Goal: Ask a question

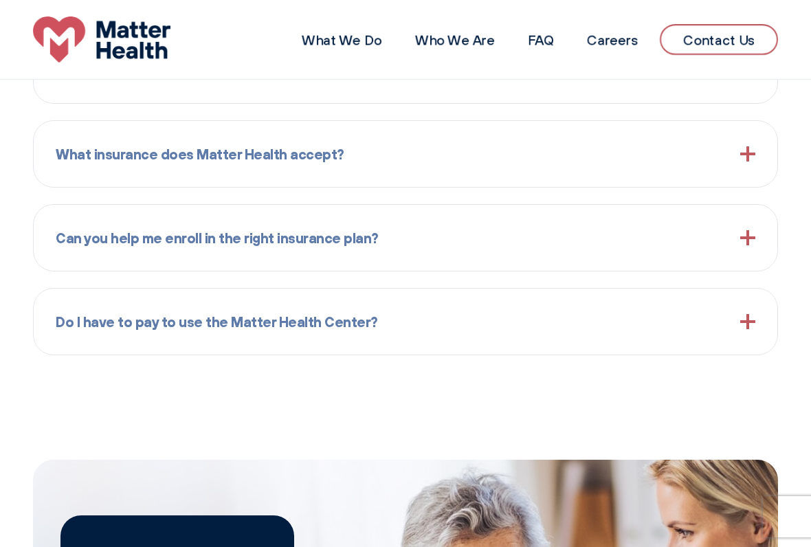
scroll to position [1271, 0]
click at [298, 153] on span "What insurance does Matter Health accept?" at bounding box center [200, 155] width 289 height 22
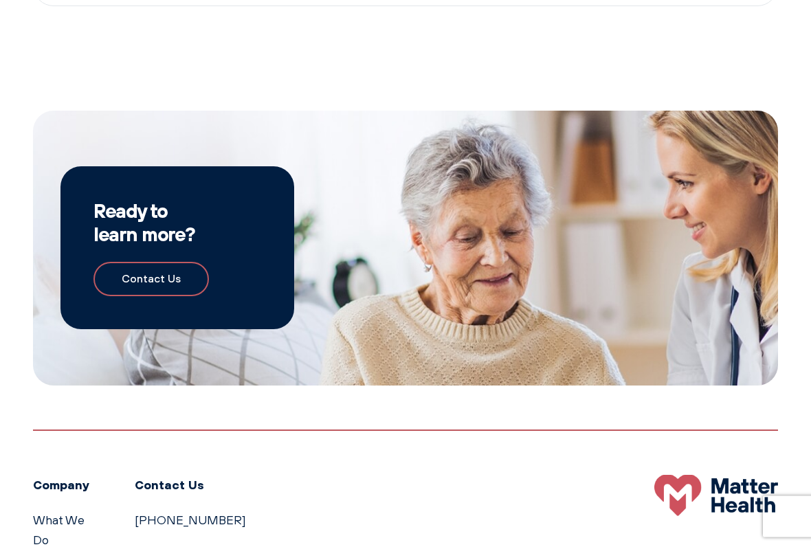
scroll to position [1732, 0]
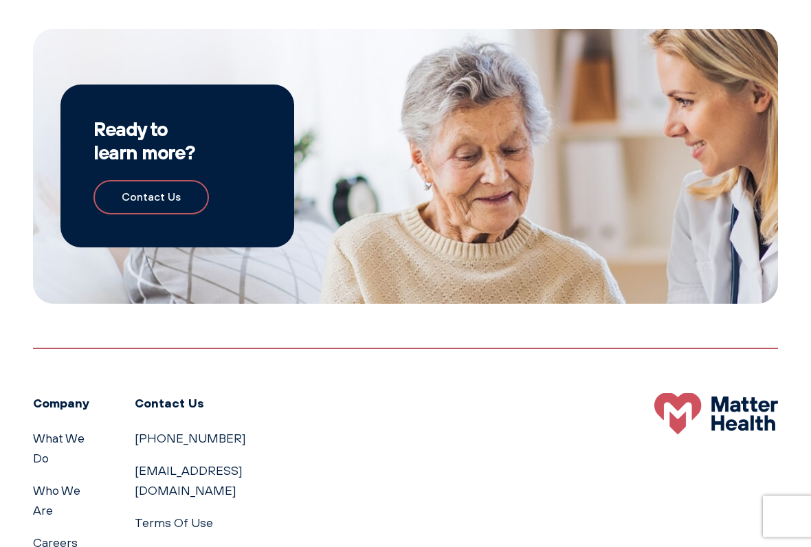
click at [177, 188] on link "Contact Us" at bounding box center [150, 198] width 115 height 34
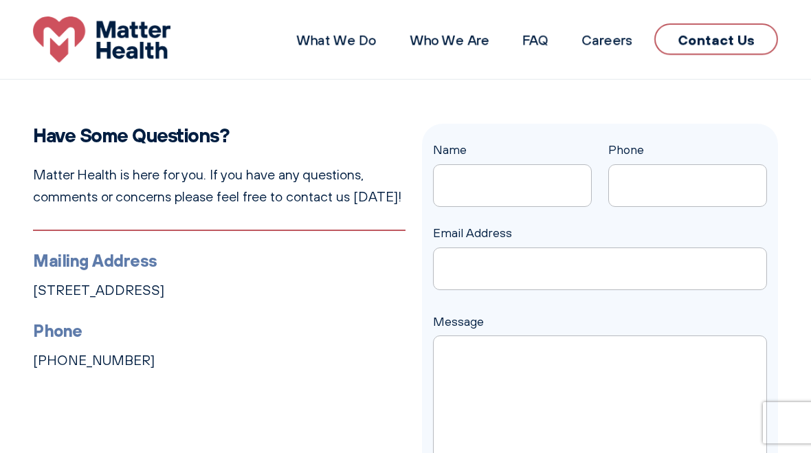
click at [488, 177] on input "Name" at bounding box center [512, 185] width 159 height 43
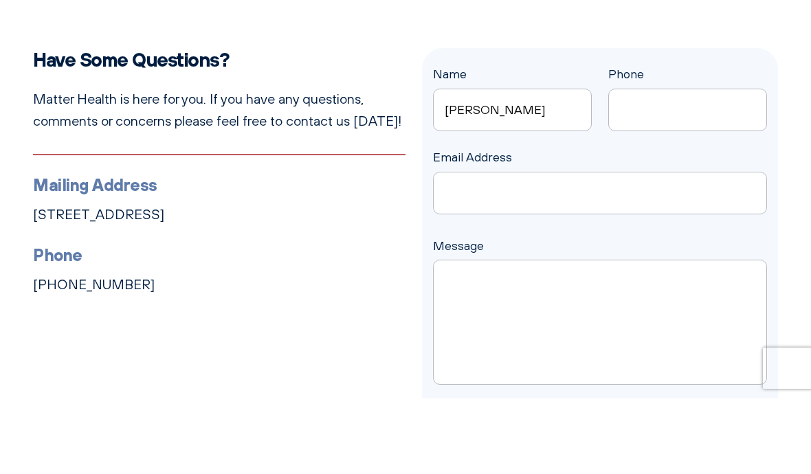
click at [642, 164] on input "Phone" at bounding box center [687, 185] width 159 height 43
click at [510, 164] on input "[PERSON_NAME]" at bounding box center [512, 185] width 159 height 43
type input "[PERSON_NAME]"
click at [660, 164] on input "Phone" at bounding box center [687, 185] width 159 height 43
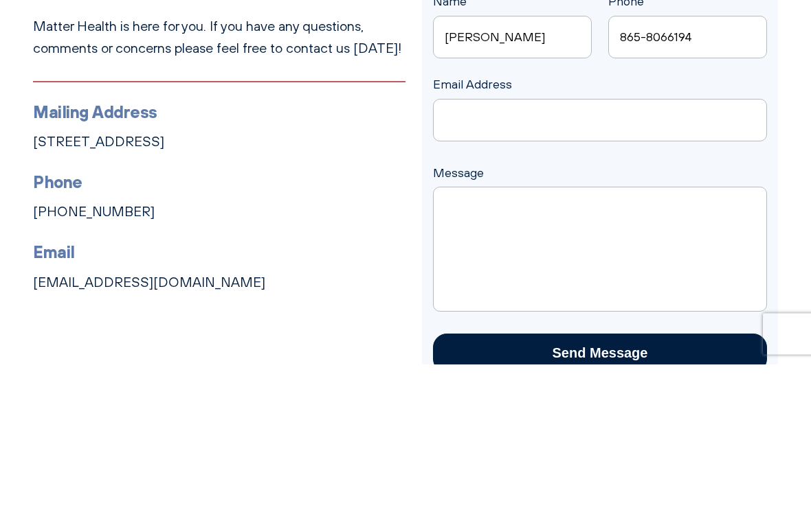
type input "865-8066194"
click at [455, 247] on input "Email Address" at bounding box center [600, 268] width 334 height 43
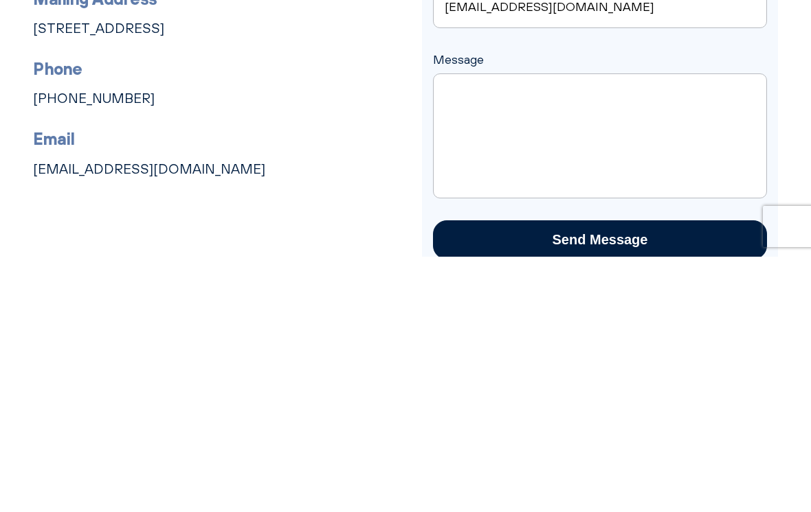
scroll to position [25, 0]
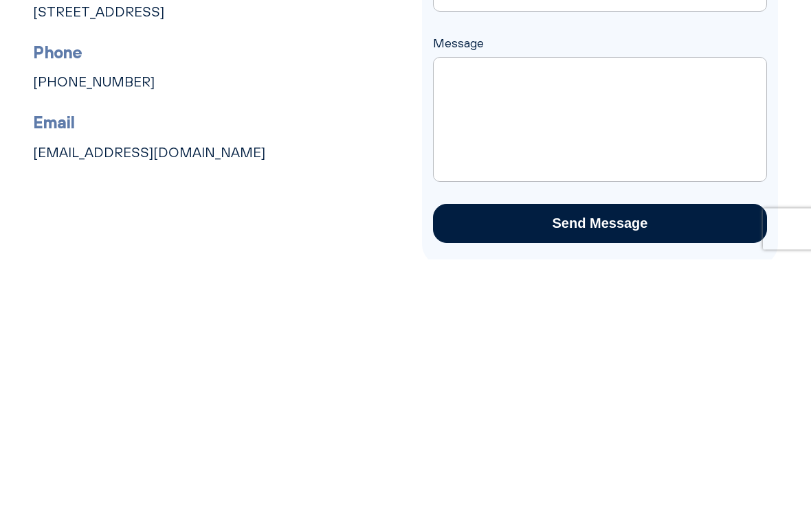
type input "[EMAIL_ADDRESS][DOMAIN_NAME]"
click at [451, 310] on textarea "Message" at bounding box center [600, 372] width 334 height 125
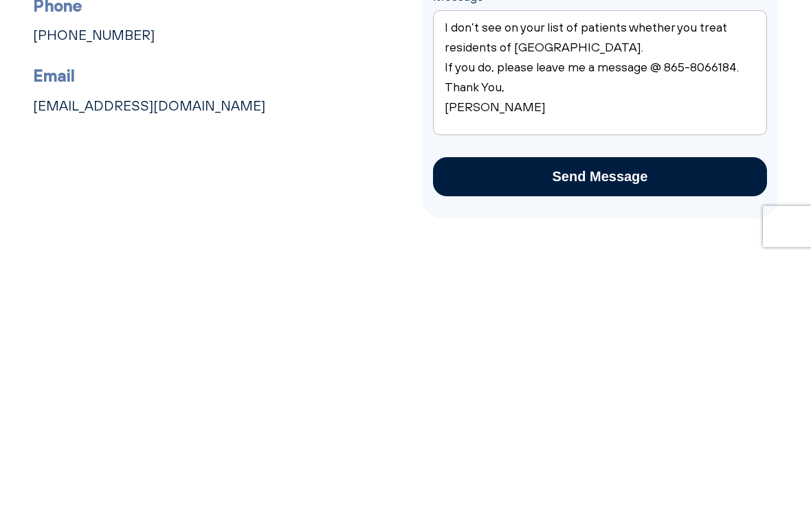
type textarea "I don’t see on your list of patients whether you treat residents of [GEOGRAPHIC…"
click at [589, 413] on input "Send Message" at bounding box center [600, 432] width 334 height 39
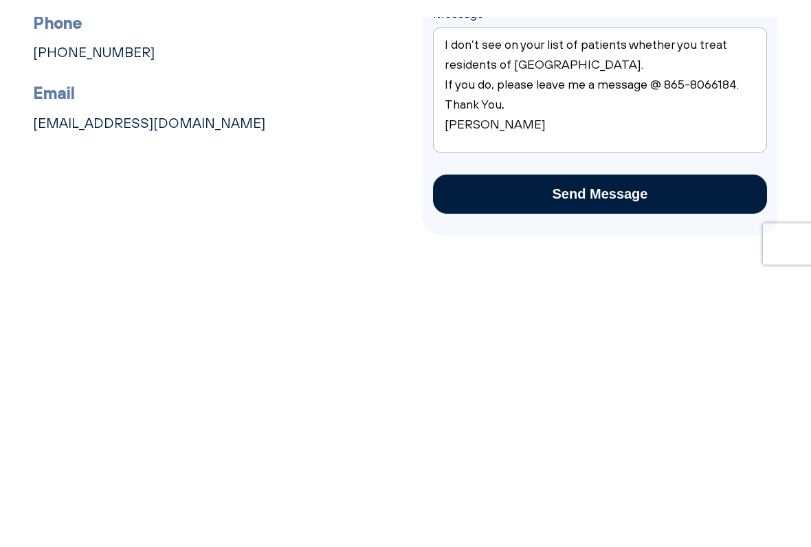
scroll to position [326, 0]
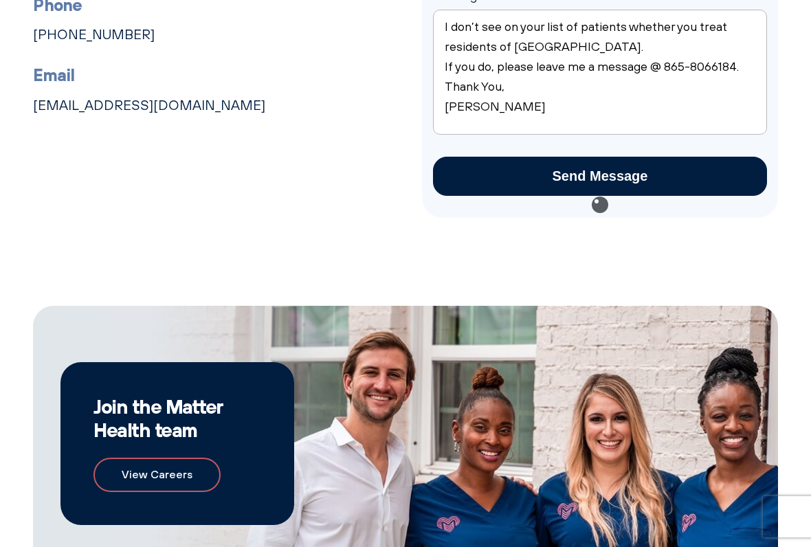
click at [604, 161] on input "Send Message" at bounding box center [600, 176] width 334 height 39
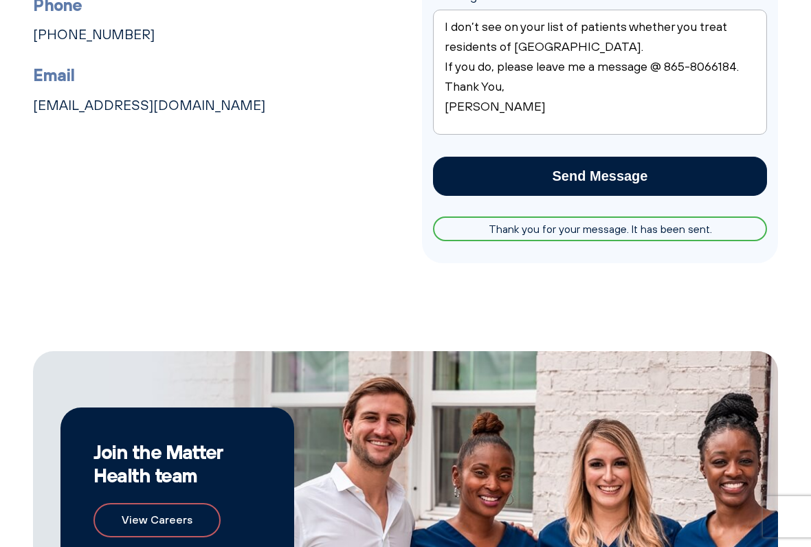
click at [542, 183] on input "Send Message" at bounding box center [600, 176] width 334 height 39
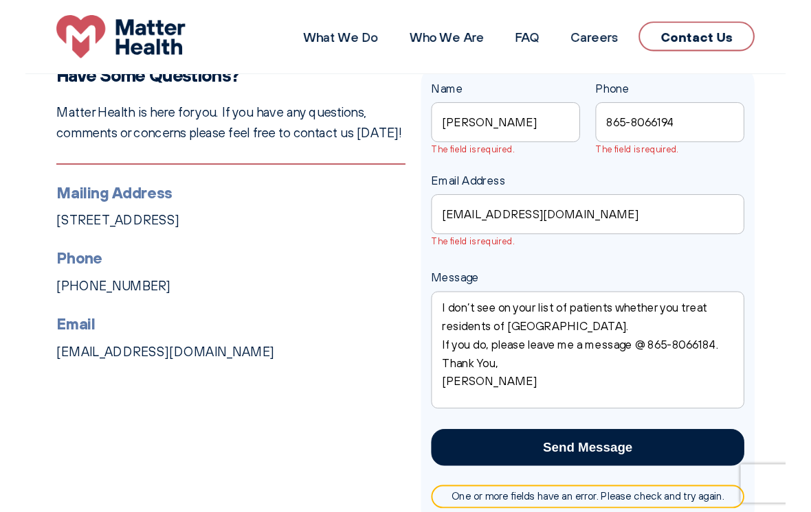
scroll to position [45, 0]
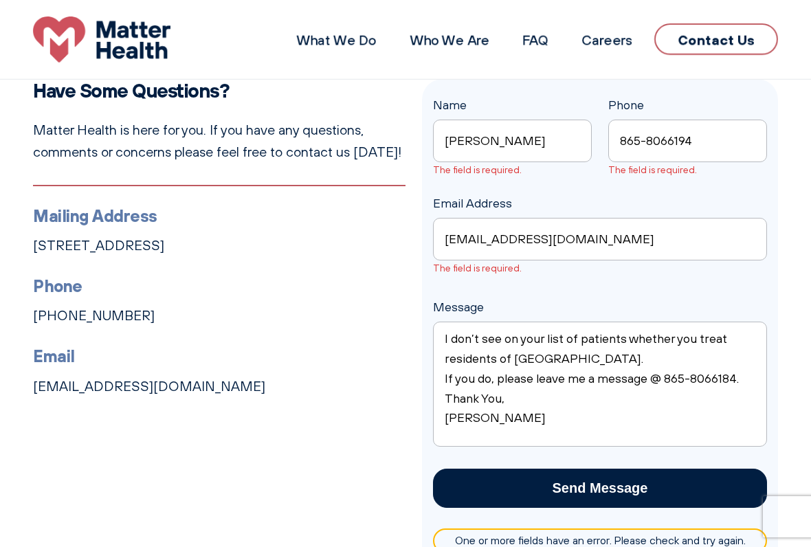
click at [470, 120] on input "[PERSON_NAME]" at bounding box center [512, 141] width 159 height 43
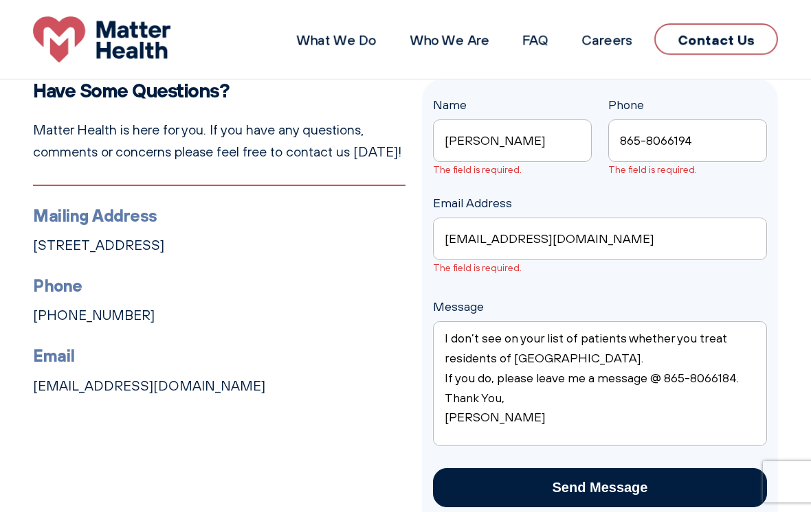
click at [529, 126] on input "[PERSON_NAME]" at bounding box center [512, 141] width 159 height 43
click at [534, 133] on input "[PERSON_NAME]" at bounding box center [512, 141] width 159 height 43
type input "[PERSON_NAME]"
click at [652, 126] on input "865-8066194" at bounding box center [687, 141] width 159 height 43
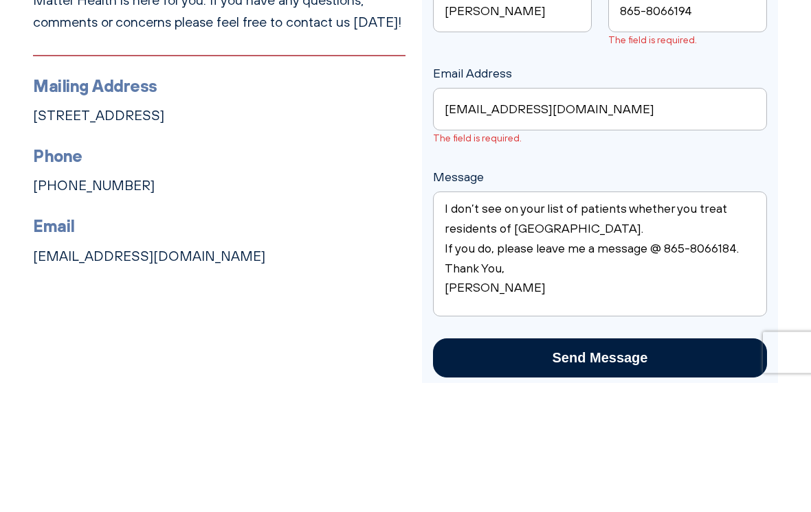
type input "865-8066194"
click at [459, 218] on input "[EMAIL_ADDRESS][DOMAIN_NAME]" at bounding box center [600, 239] width 334 height 43
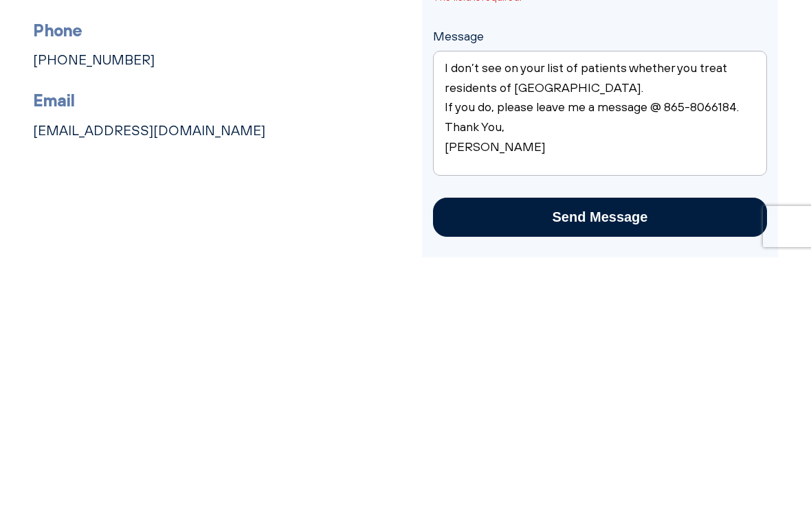
scroll to position [46, 0]
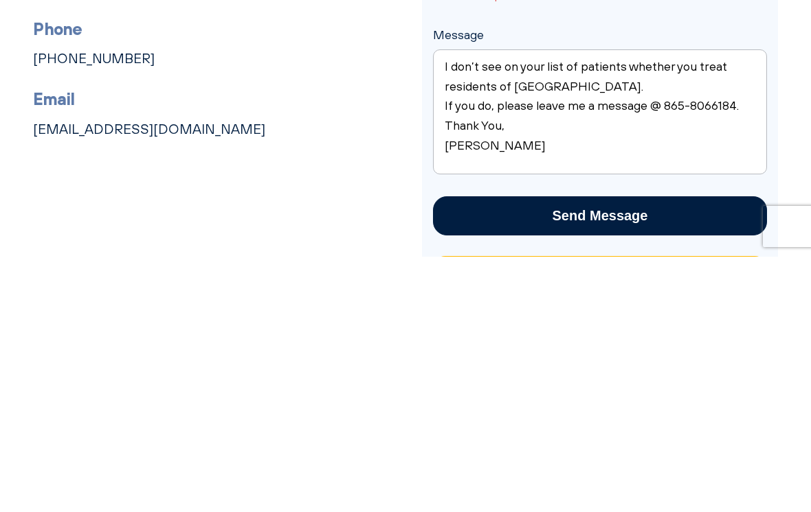
type input "[EMAIL_ADDRESS][DOMAIN_NAME]"
click at [475, 305] on textarea "I don’t see on your list of patients whether you treat residents of [GEOGRAPHIC…" at bounding box center [600, 367] width 334 height 125
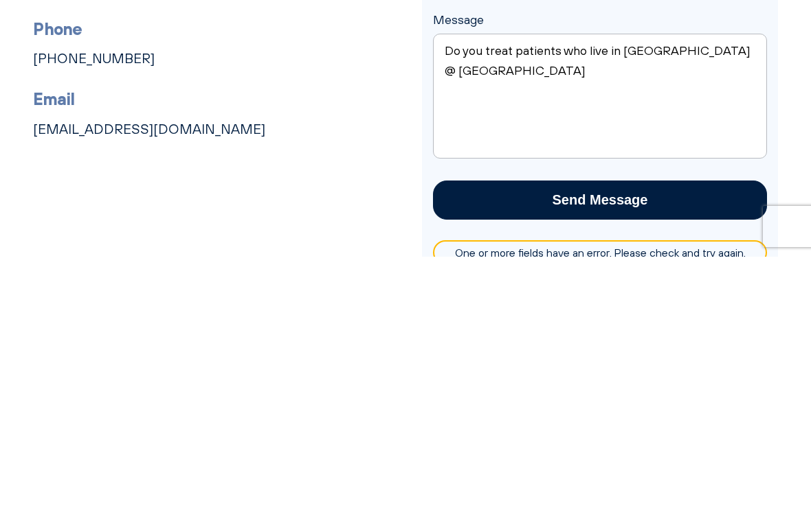
type textarea "Do you treat patients who live in [GEOGRAPHIC_DATA] @ [GEOGRAPHIC_DATA]"
click at [549, 436] on input "Send Message" at bounding box center [600, 455] width 334 height 39
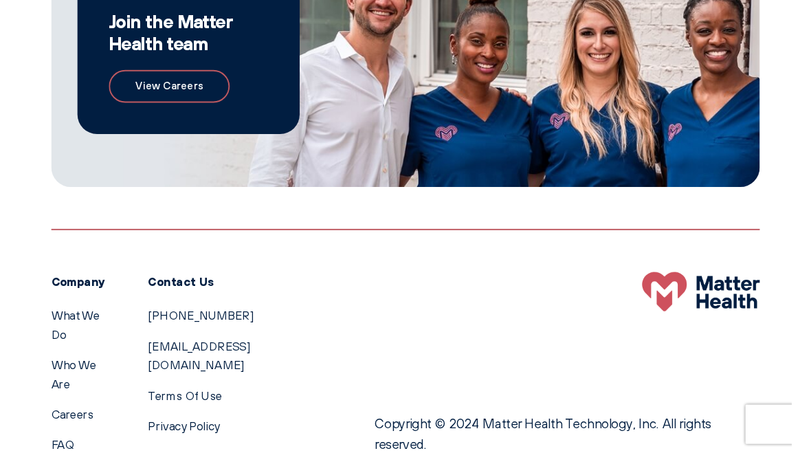
scroll to position [782, 0]
